Goal: Information Seeking & Learning: Learn about a topic

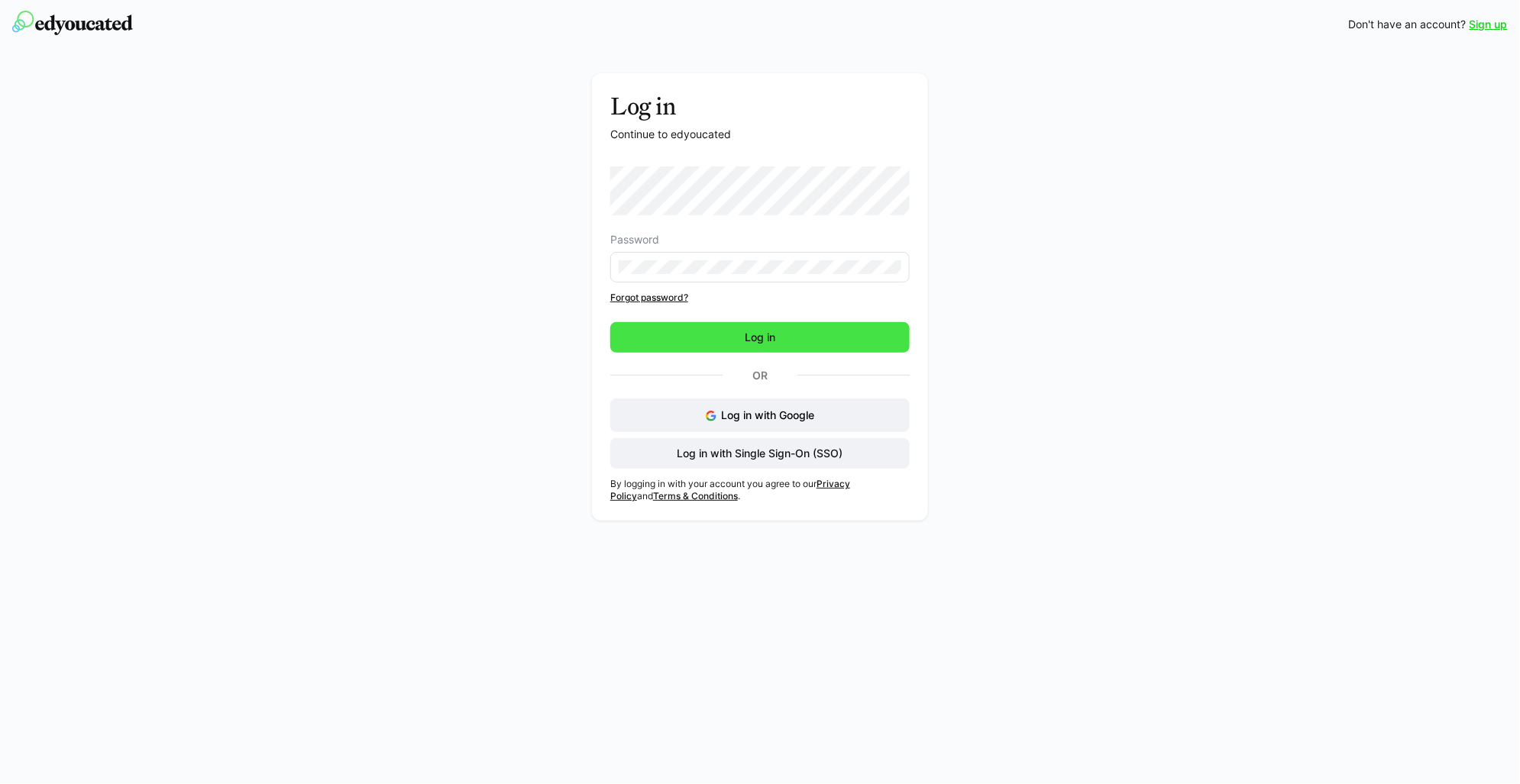
click at [883, 348] on span "Log in" at bounding box center [760, 337] width 299 height 30
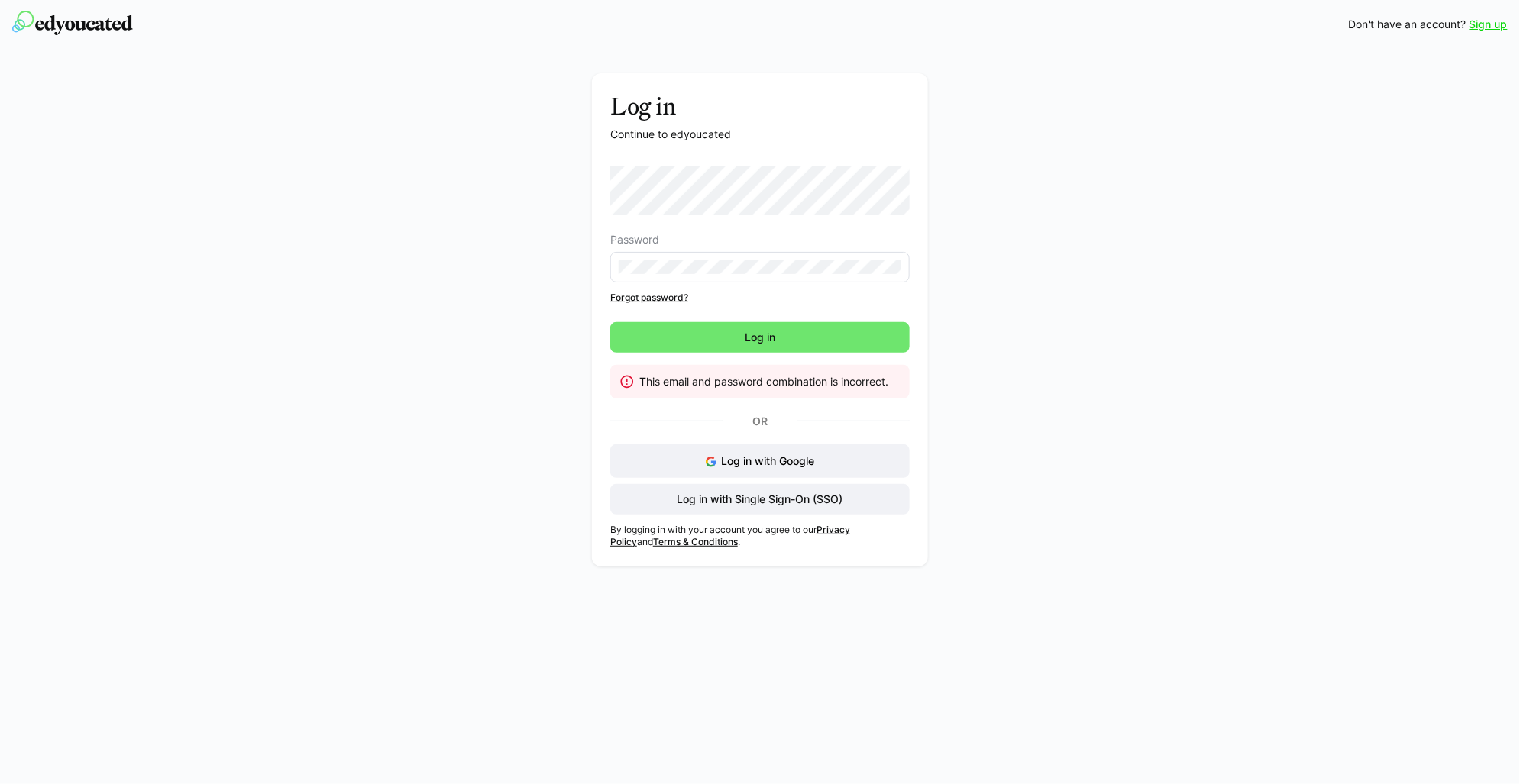
click at [1172, 206] on div "Log in Continue to edyoucated Password Forgot password? Log in This email and p…" at bounding box center [760, 324] width 861 height 501
click at [808, 495] on span "Log in with Single Sign-On (SSO)" at bounding box center [759, 500] width 170 height 16
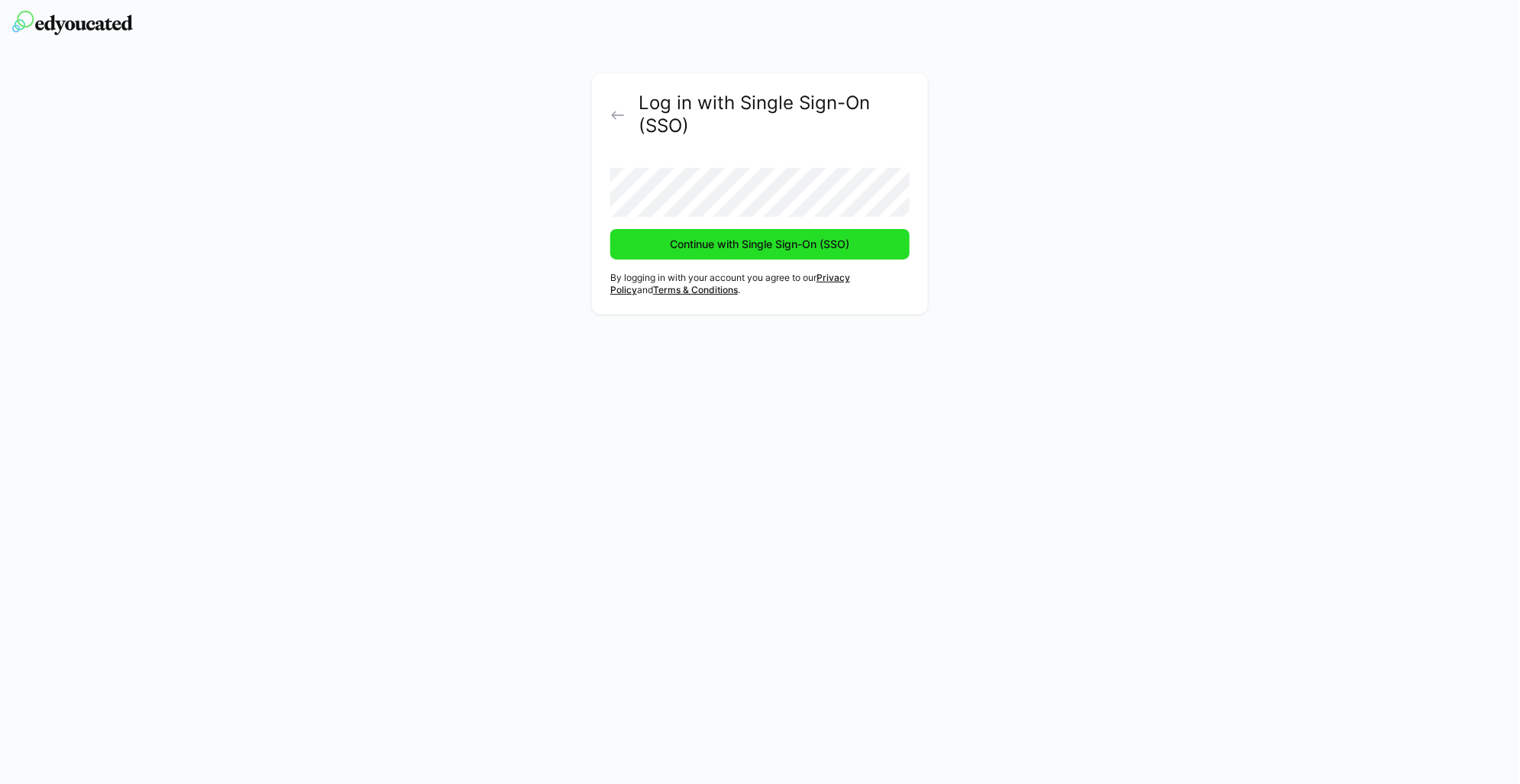
click at [710, 245] on span "Continue with Single Sign-On (SSO)" at bounding box center [760, 245] width 184 height 16
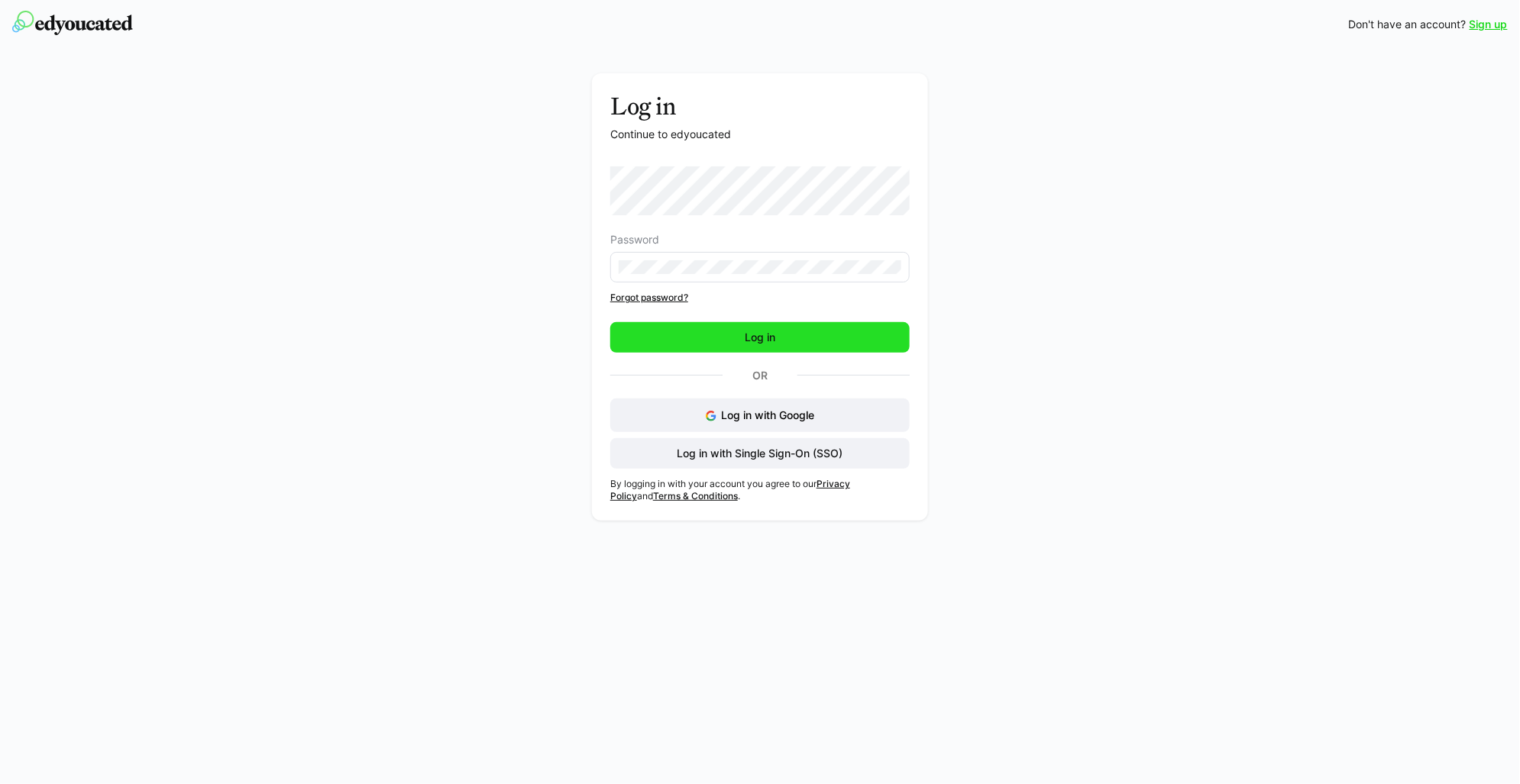
click at [861, 351] on span "Log in" at bounding box center [760, 337] width 299 height 30
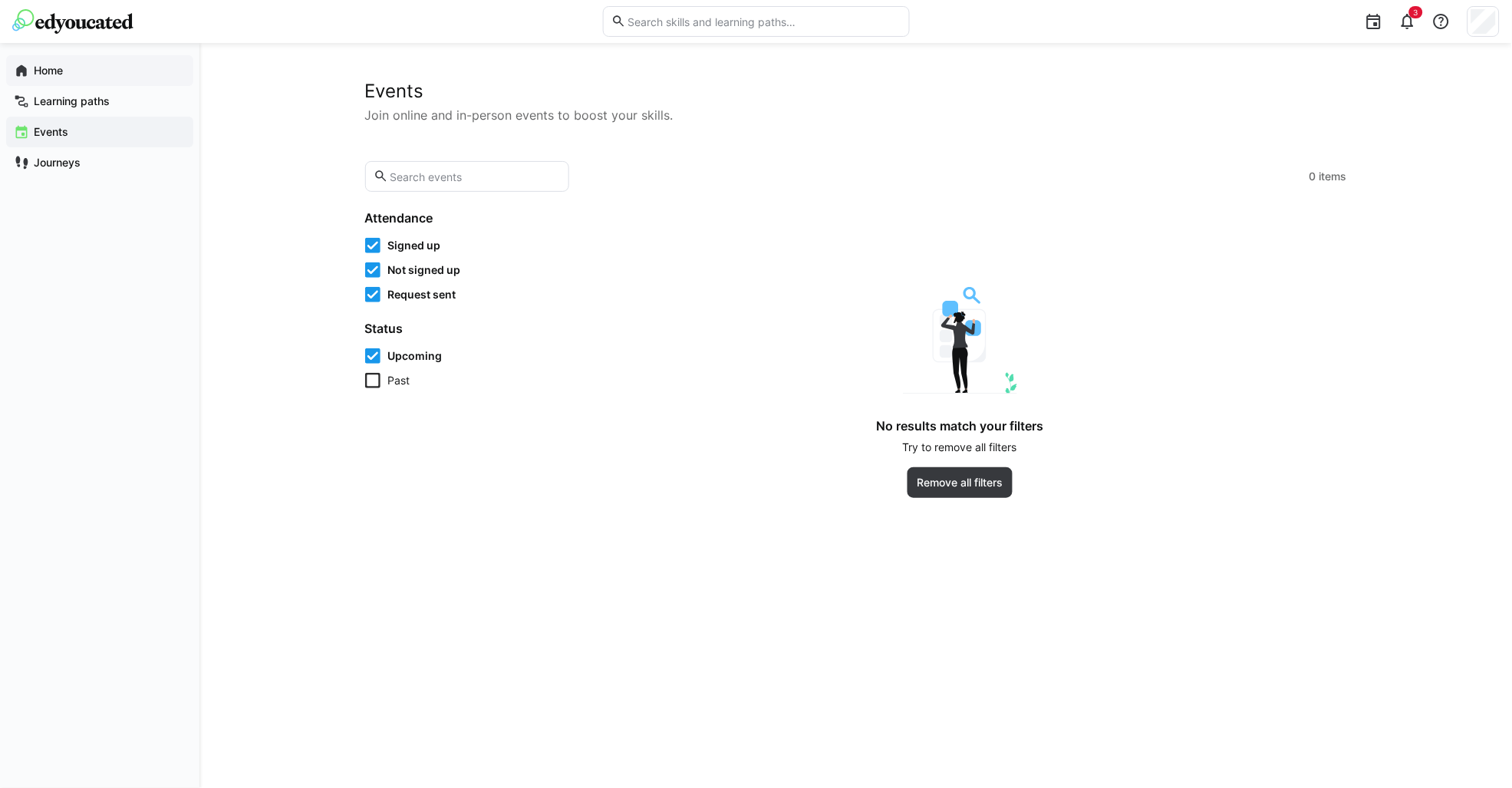
click at [71, 77] on span "Home" at bounding box center [108, 71] width 154 height 16
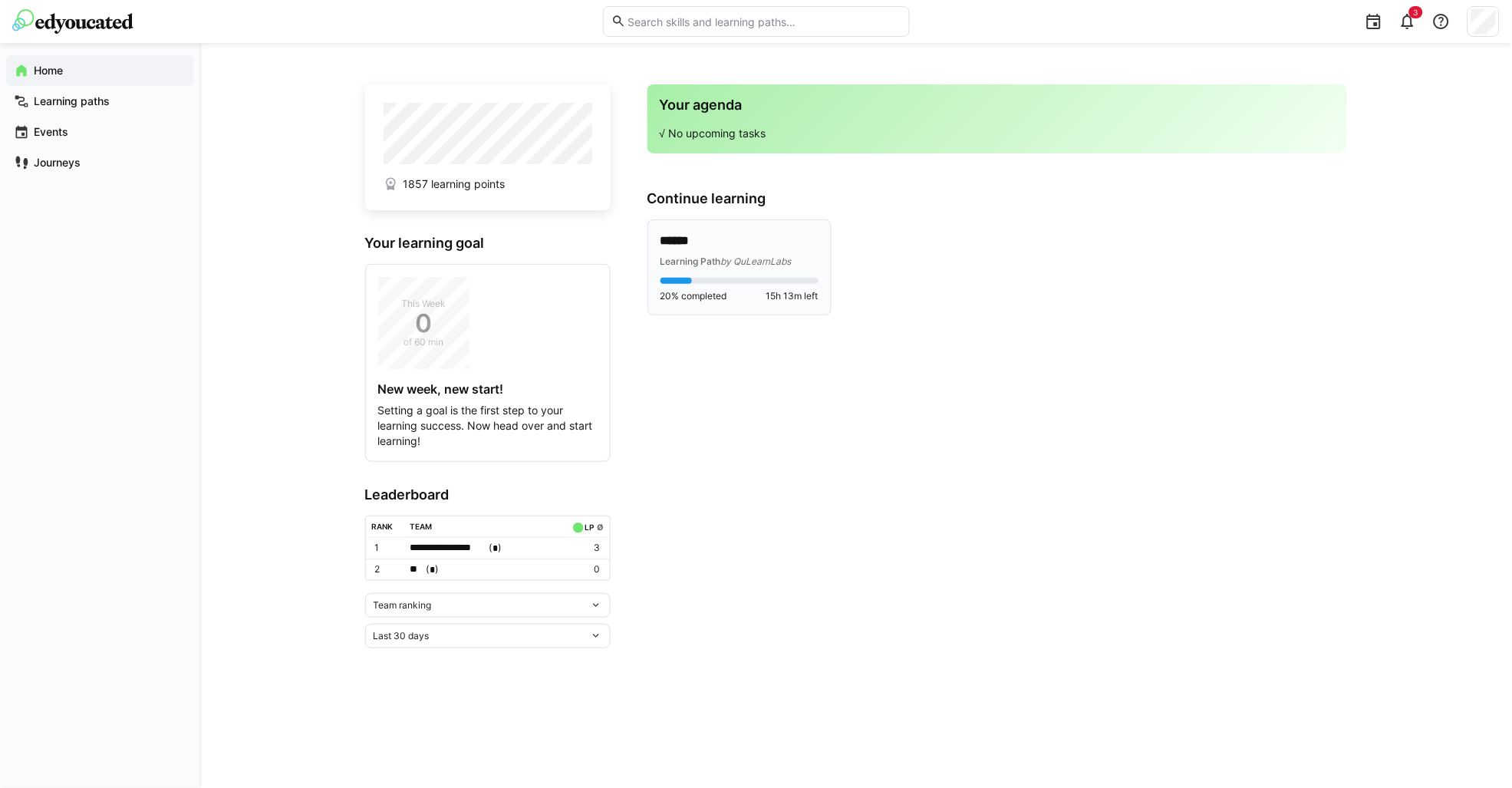
click at [754, 227] on div "****** Learning Path by QuLearnLabs 20% completed 15h 13m left" at bounding box center [739, 267] width 182 height 95
